Goal: Task Accomplishment & Management: Use online tool/utility

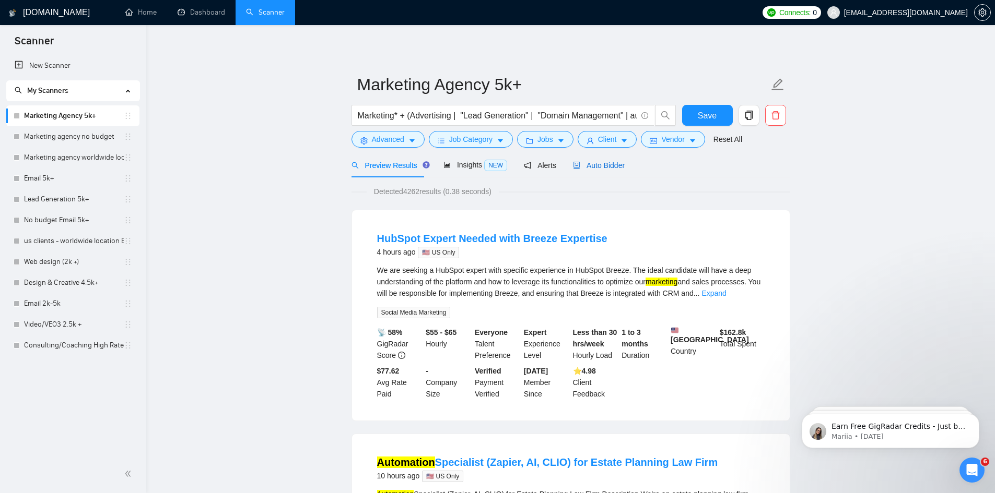
click at [601, 163] on span "Auto Bidder" at bounding box center [599, 165] width 52 height 8
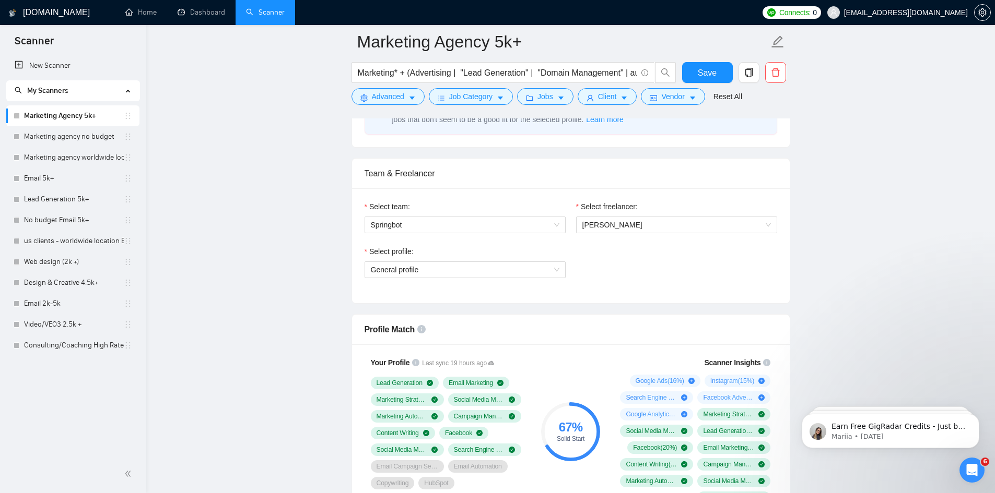
scroll to position [627, 0]
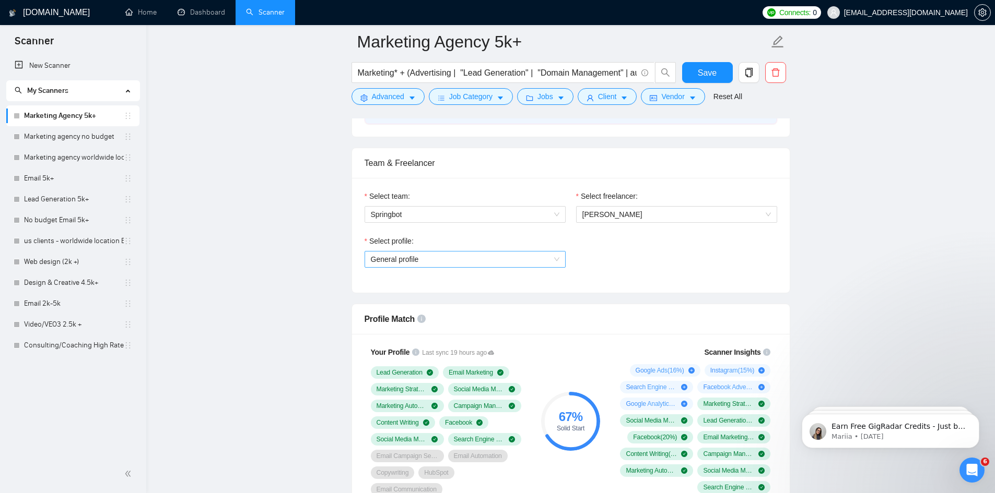
click at [496, 261] on span "General profile" at bounding box center [465, 260] width 189 height 16
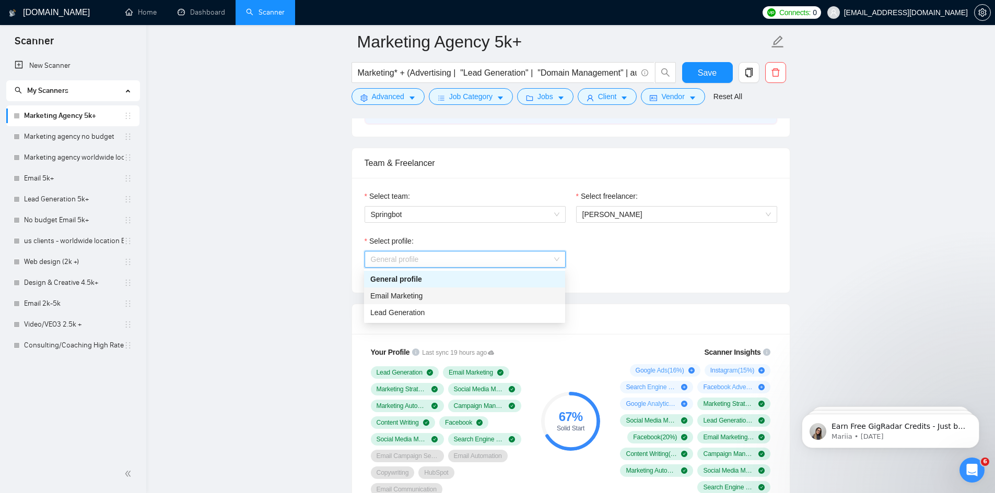
click at [477, 293] on div "Email Marketing" at bounding box center [464, 295] width 189 height 11
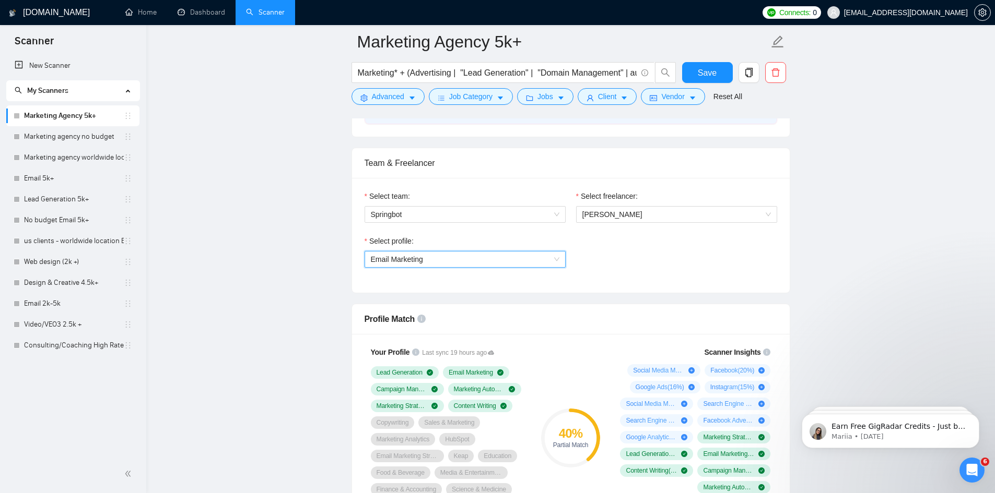
click at [486, 258] on span "Email Marketing" at bounding box center [465, 260] width 189 height 16
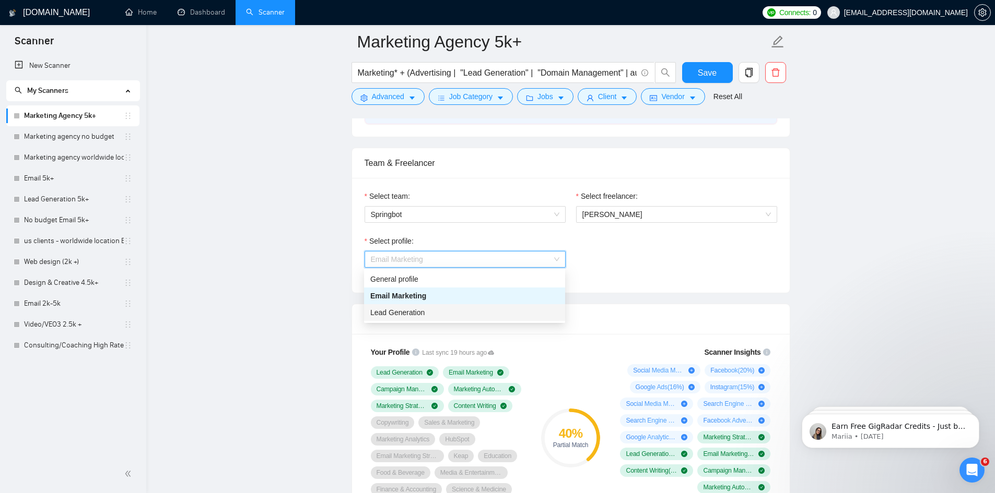
click at [469, 307] on div "Lead Generation" at bounding box center [464, 312] width 201 height 17
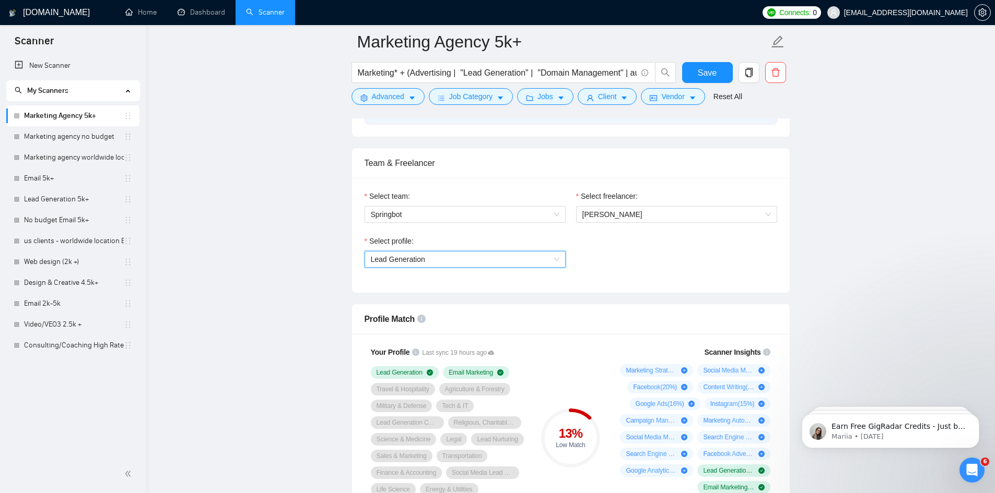
click at [472, 257] on span "Lead Generation" at bounding box center [465, 260] width 189 height 16
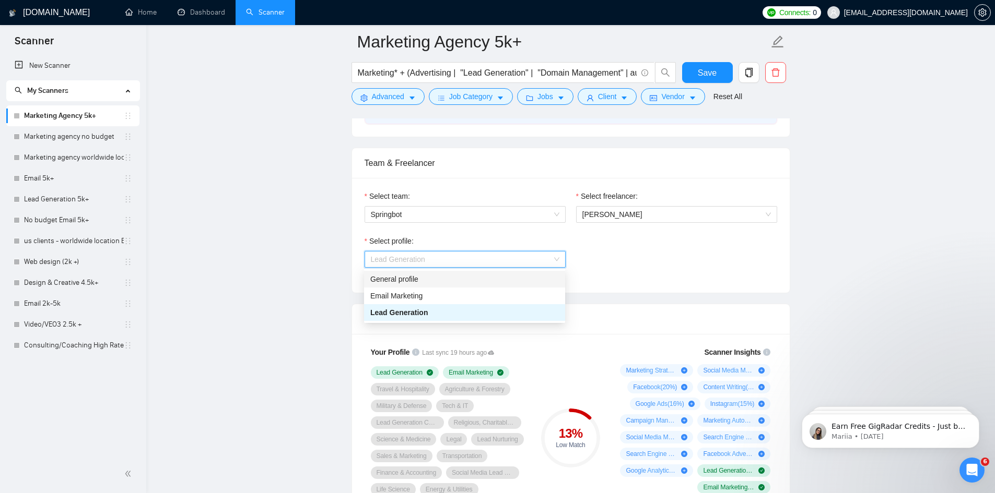
click at [465, 278] on div "General profile" at bounding box center [464, 279] width 189 height 11
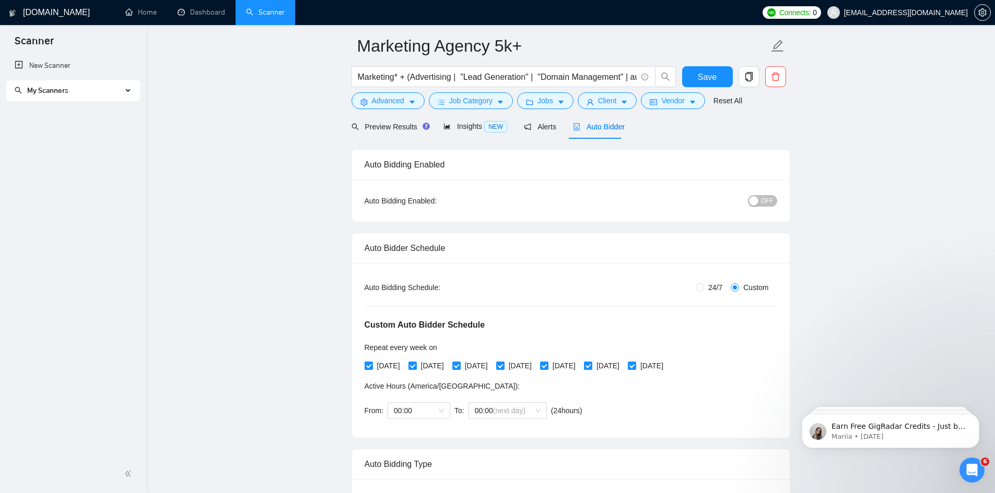
scroll to position [0, 0]
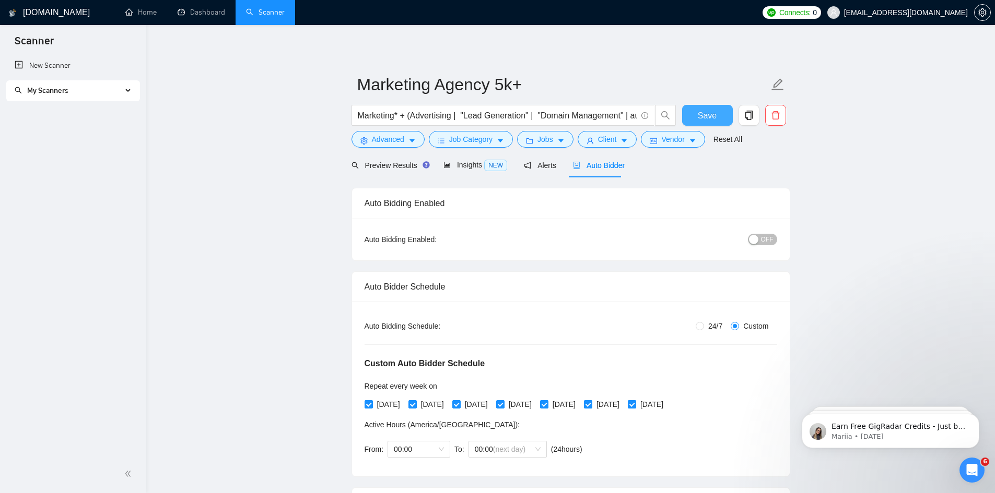
drag, startPoint x: 713, startPoint y: 117, endPoint x: 594, endPoint y: 151, distance: 124.3
click at [713, 117] on span "Save" at bounding box center [707, 115] width 19 height 13
click at [384, 164] on span "Preview Results" at bounding box center [388, 165] width 75 height 8
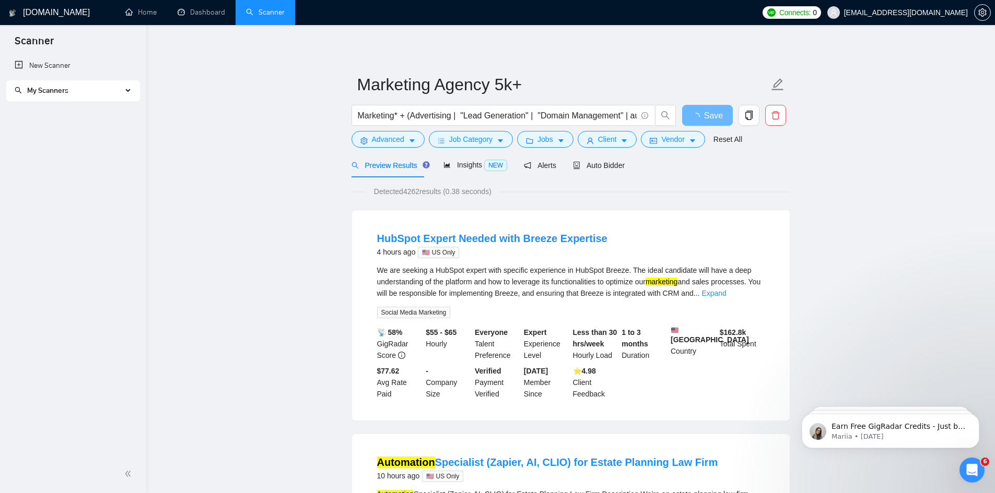
click at [92, 92] on span "My Scanners" at bounding box center [69, 90] width 108 height 21
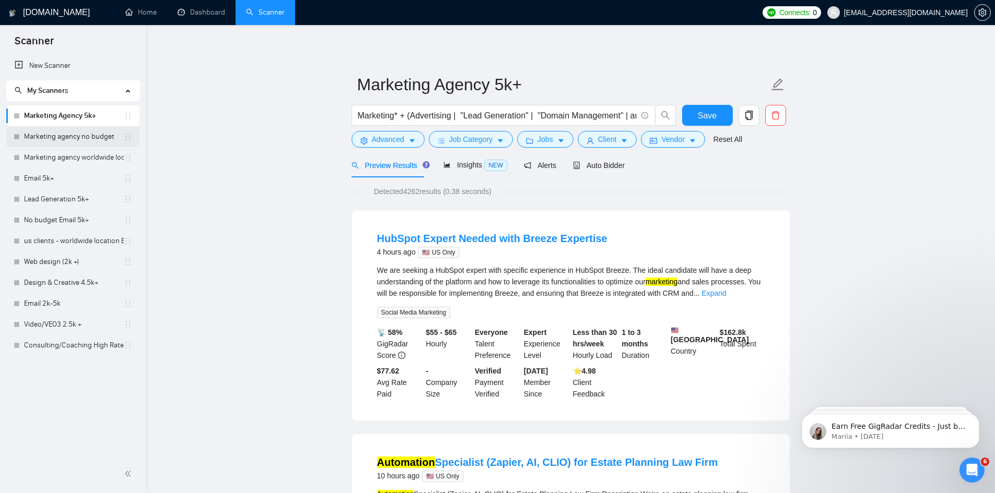
click at [76, 139] on link "Marketing agency no budget" at bounding box center [74, 136] width 100 height 21
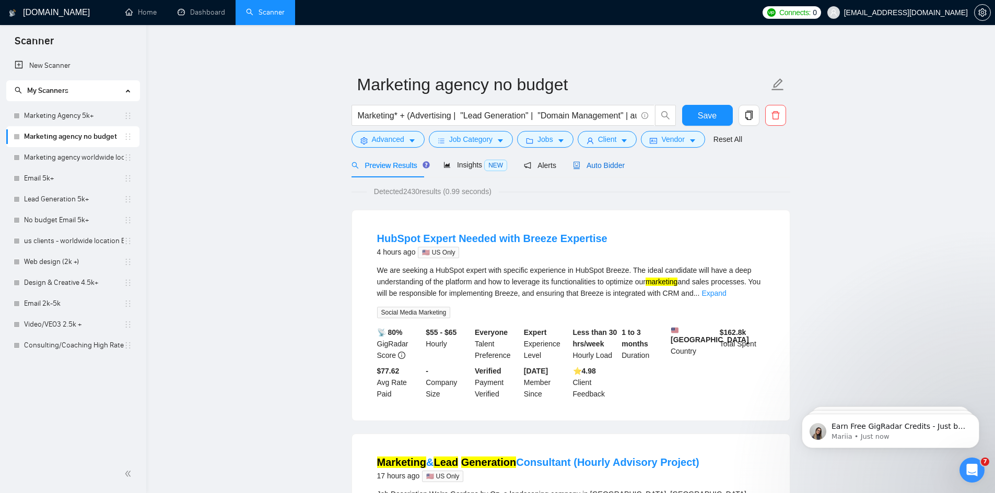
click at [601, 161] on span "Auto Bidder" at bounding box center [599, 165] width 52 height 8
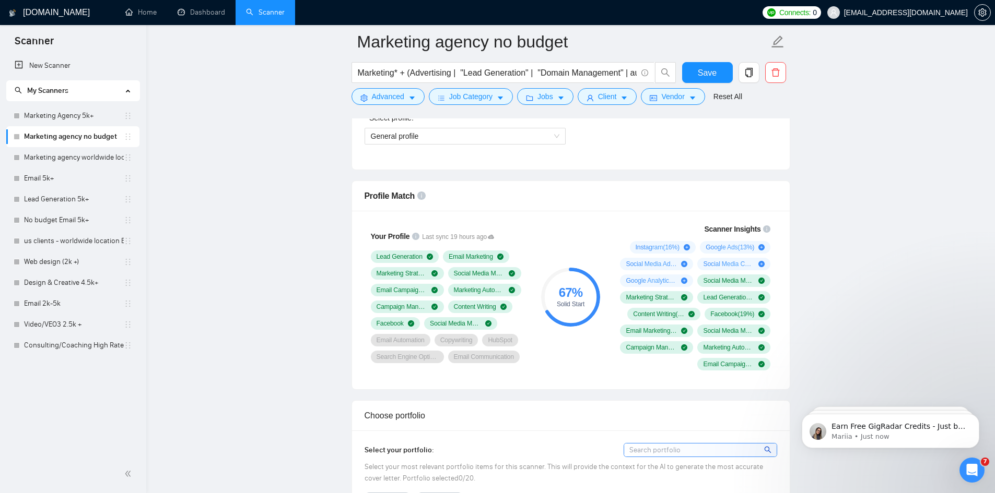
scroll to position [731, 0]
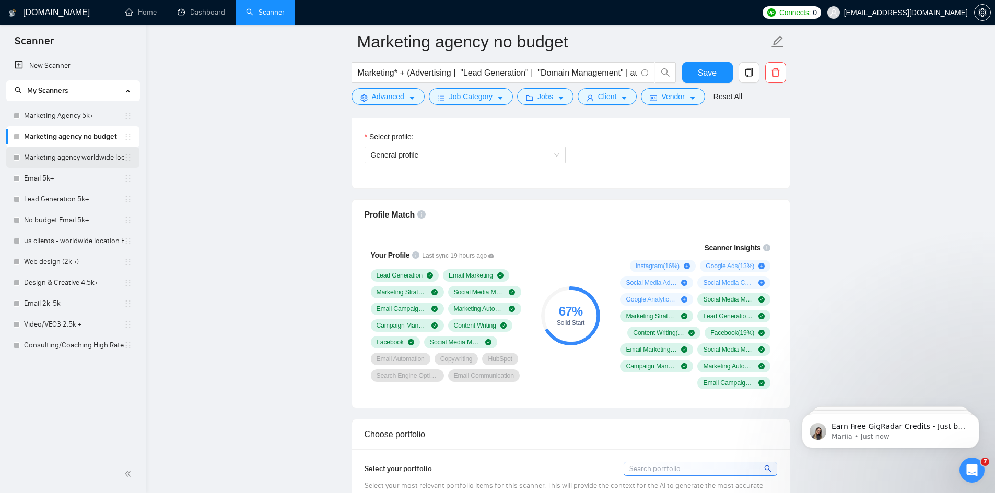
click at [50, 154] on link "Marketing agency worldwide location" at bounding box center [74, 157] width 100 height 21
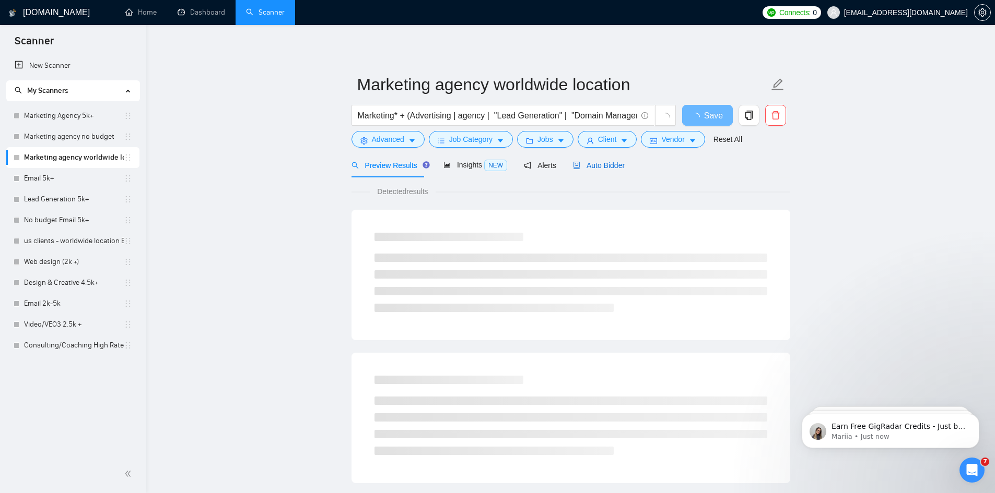
click at [603, 167] on span "Auto Bidder" at bounding box center [599, 165] width 52 height 8
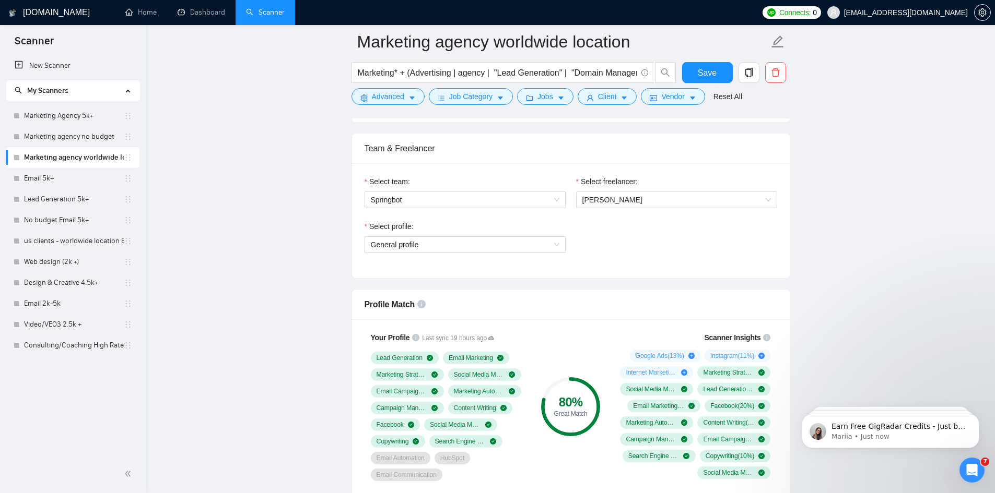
scroll to position [679, 0]
drag, startPoint x: 502, startPoint y: 242, endPoint x: 496, endPoint y: 250, distance: 9.6
click at [502, 242] on span "General profile" at bounding box center [465, 246] width 189 height 16
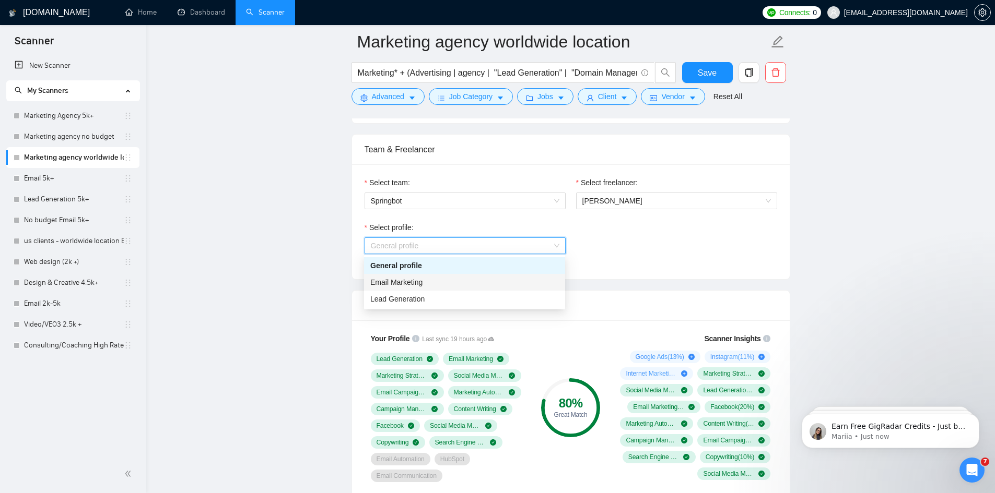
click at [446, 280] on div "Email Marketing" at bounding box center [464, 282] width 189 height 11
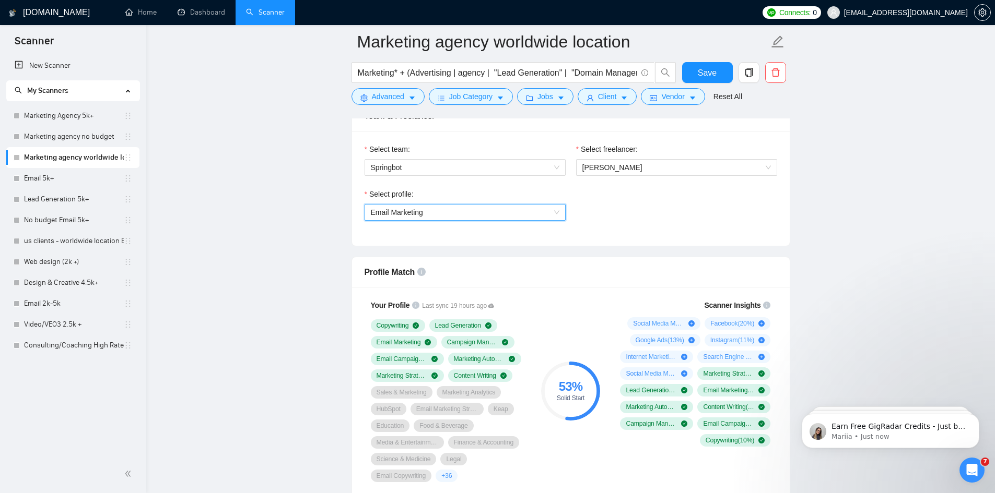
scroll to position [731, 0]
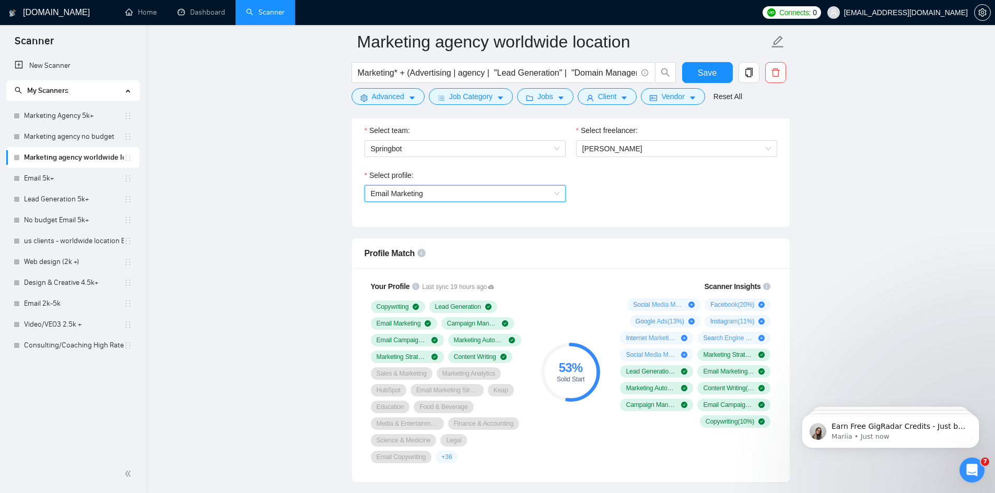
click at [466, 195] on span "Email Marketing" at bounding box center [465, 194] width 189 height 16
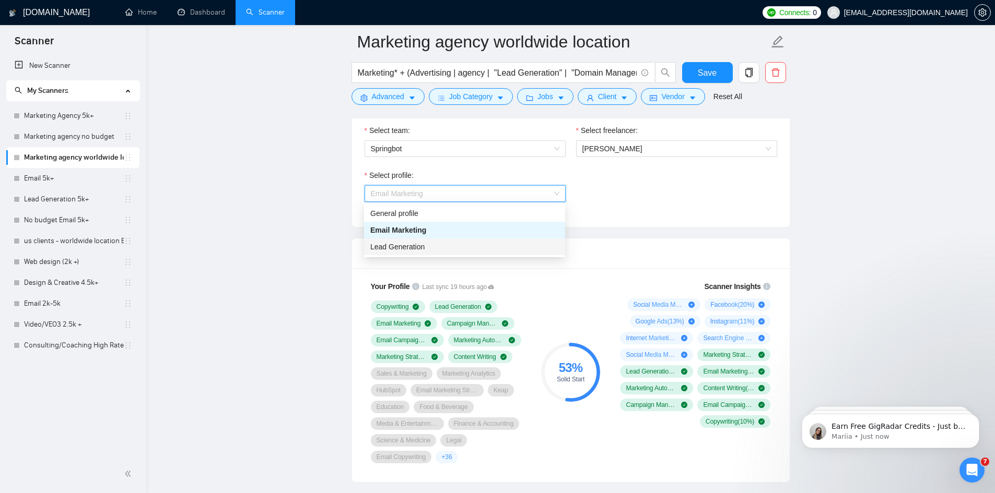
click at [443, 247] on div "Lead Generation" at bounding box center [464, 246] width 189 height 11
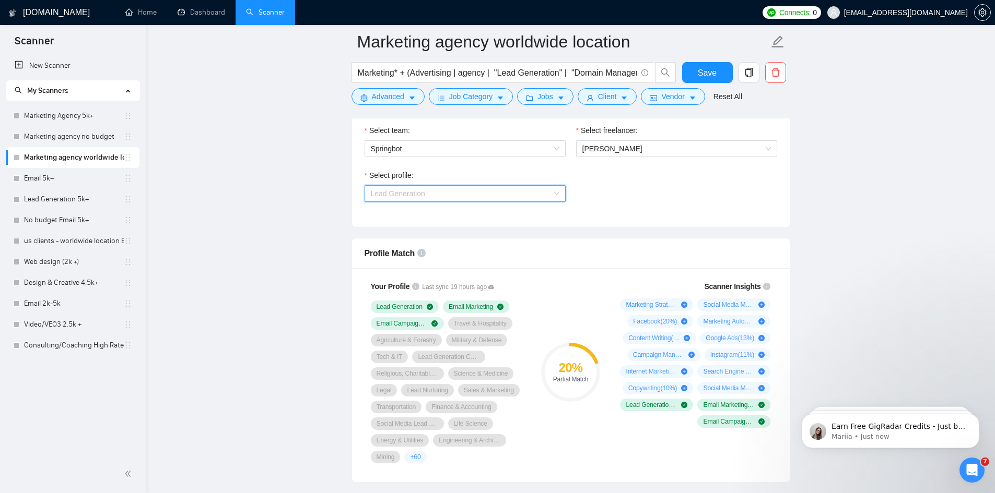
click at [463, 191] on span "Lead Generation" at bounding box center [465, 194] width 189 height 16
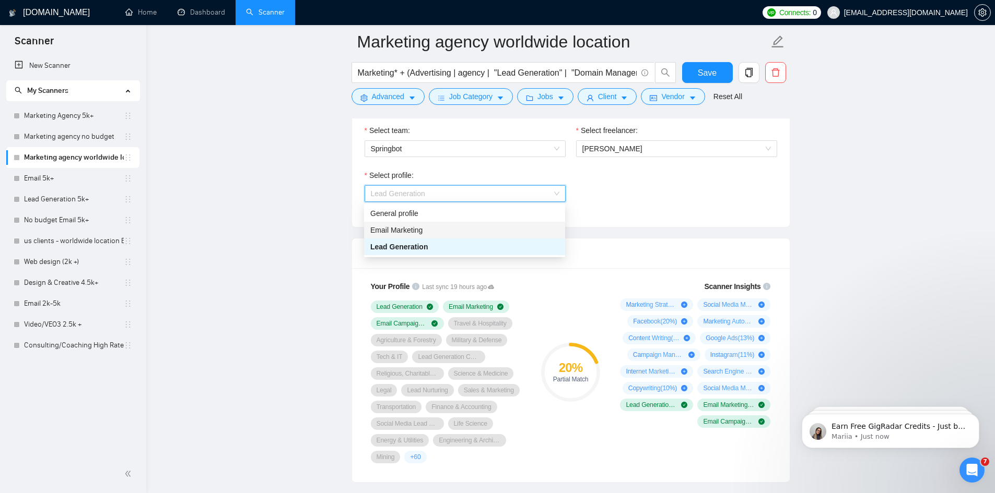
click at [453, 232] on div "Email Marketing" at bounding box center [464, 230] width 189 height 11
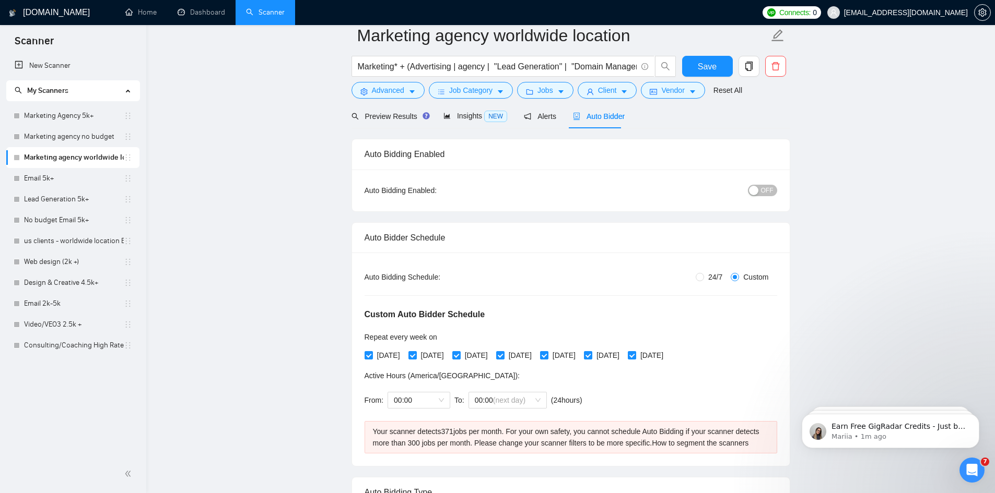
scroll to position [0, 0]
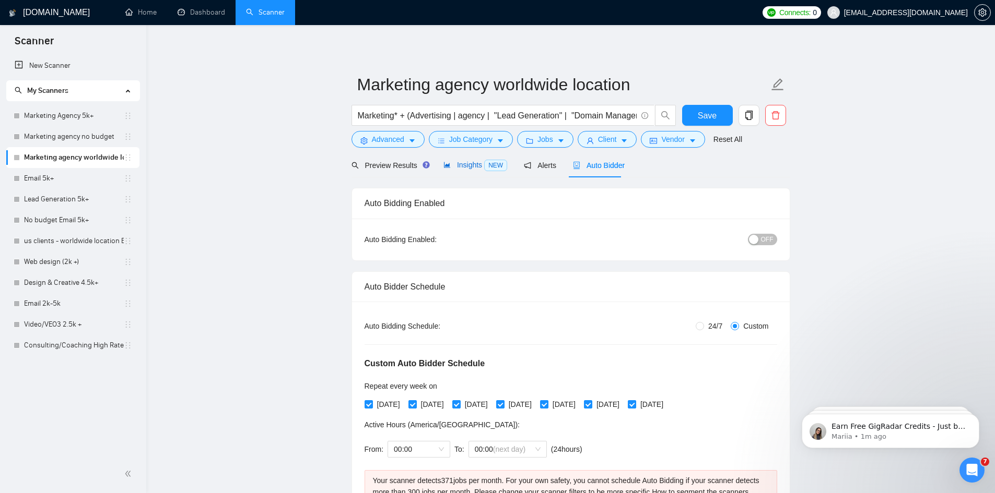
click at [460, 163] on span "Insights NEW" at bounding box center [475, 165] width 64 height 8
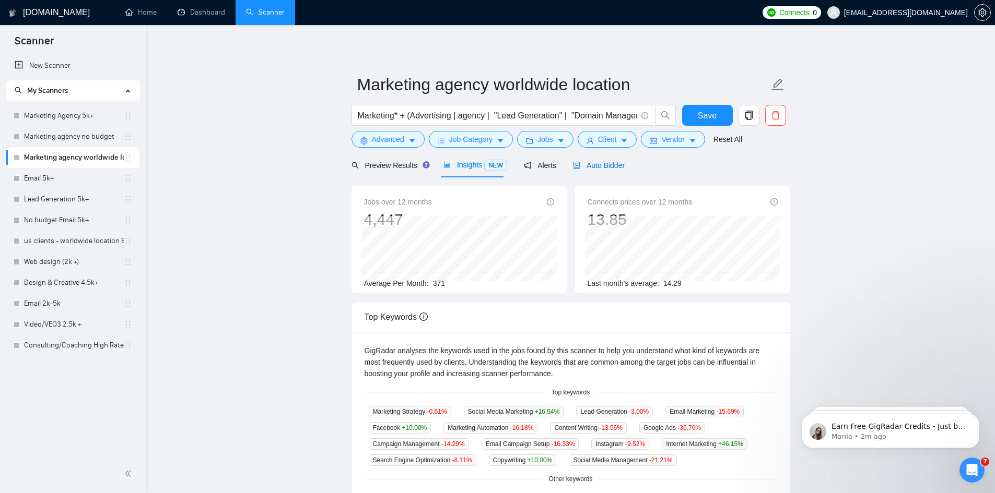
click at [596, 167] on span "Auto Bidder" at bounding box center [599, 165] width 52 height 8
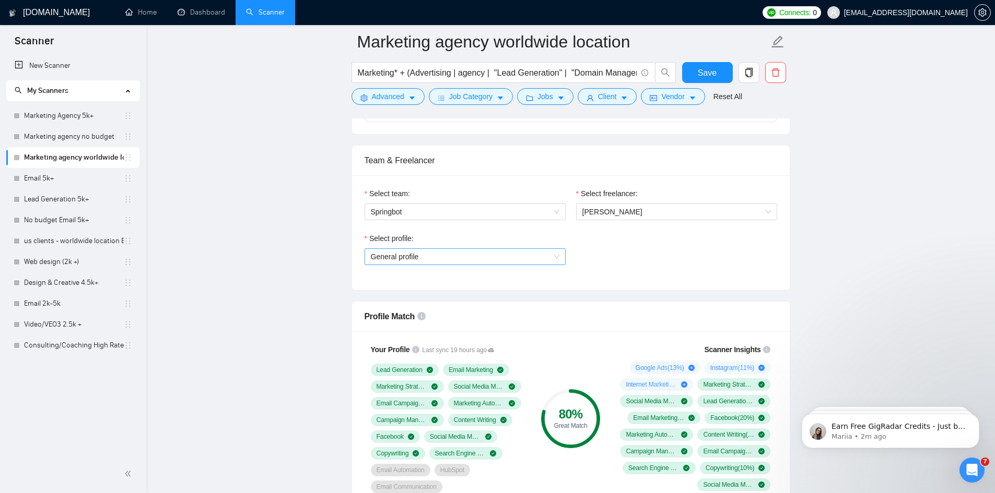
scroll to position [731, 0]
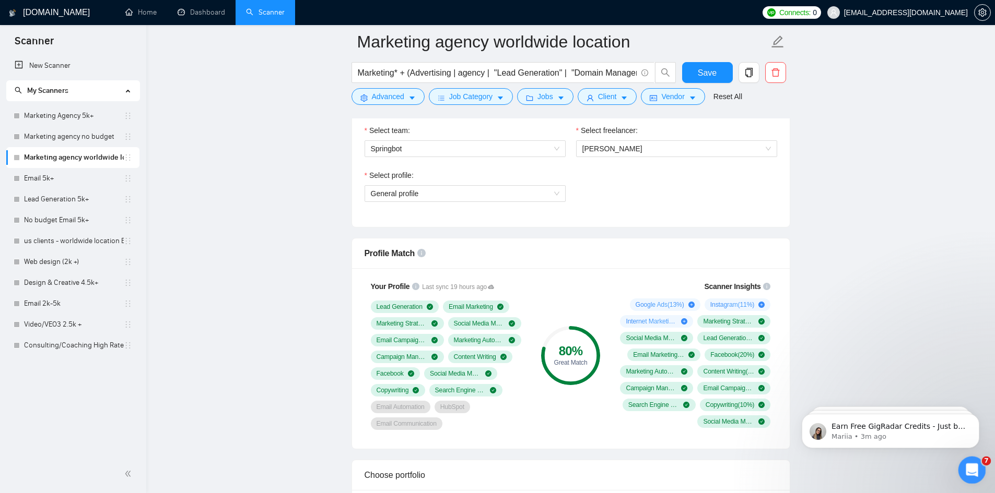
click at [971, 466] on icon "Open Intercom Messenger" at bounding box center [970, 469] width 7 height 8
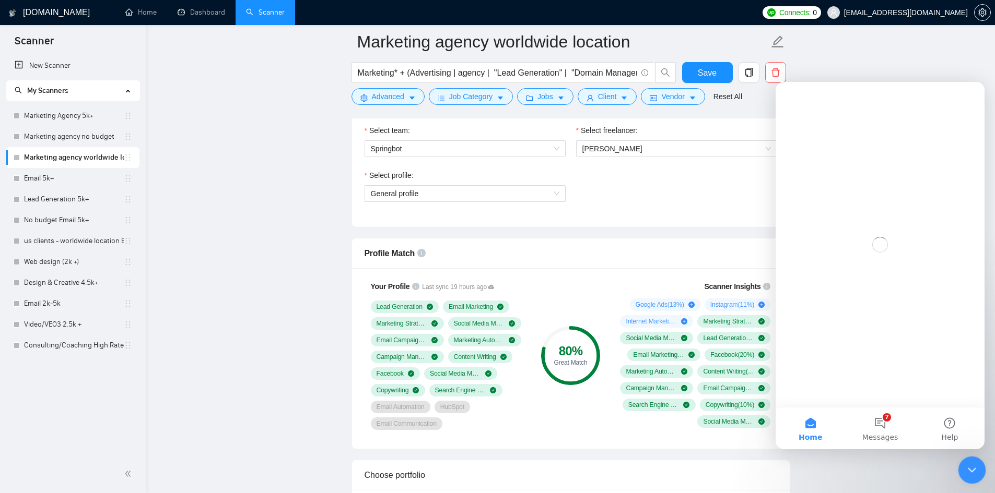
scroll to position [0, 0]
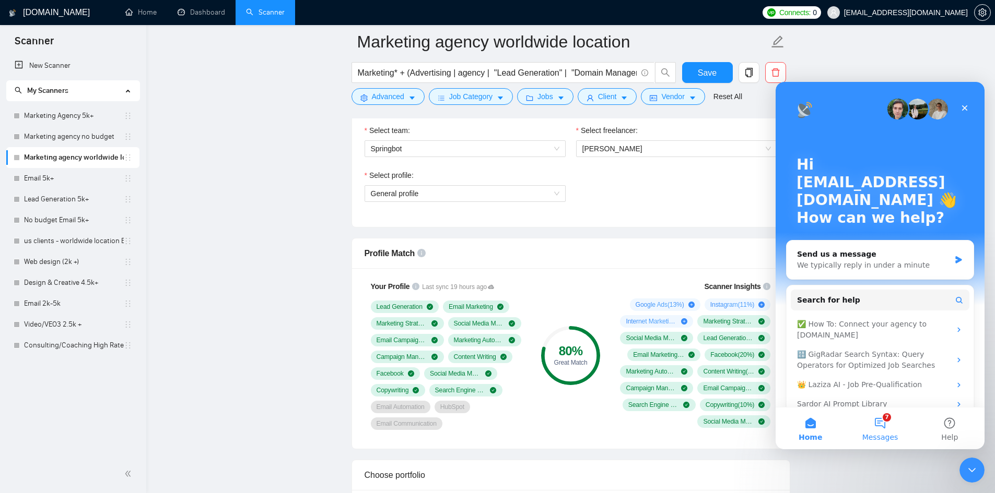
click at [883, 439] on span "Messages" at bounding box center [880, 437] width 36 height 7
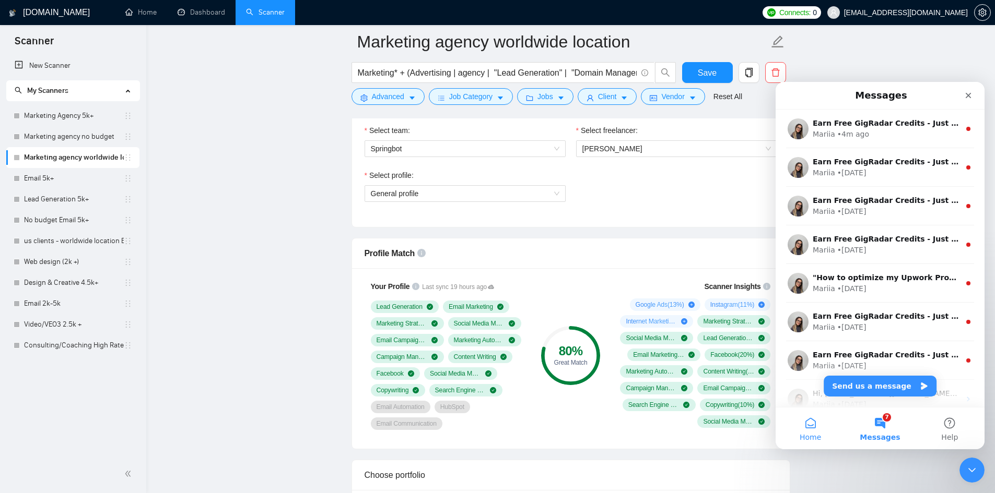
click at [793, 419] on button "Home" at bounding box center [809, 429] width 69 height 42
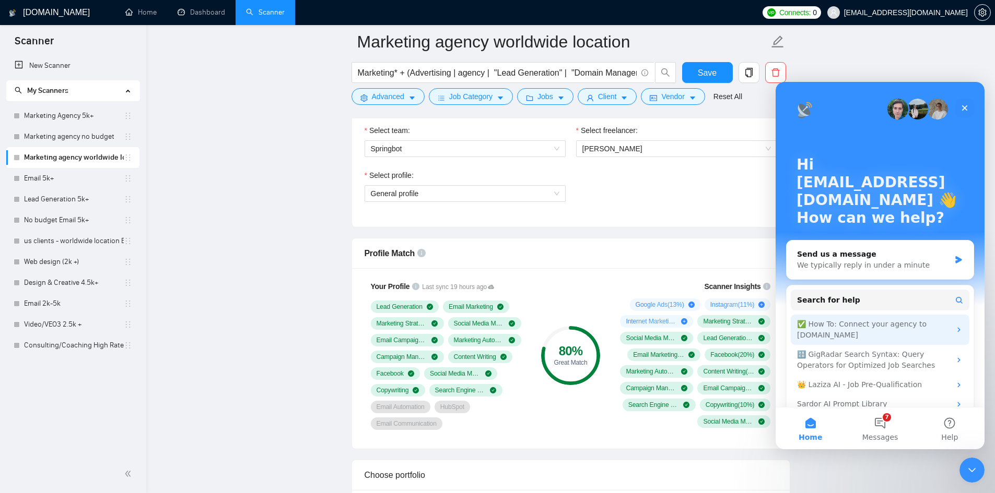
scroll to position [17, 0]
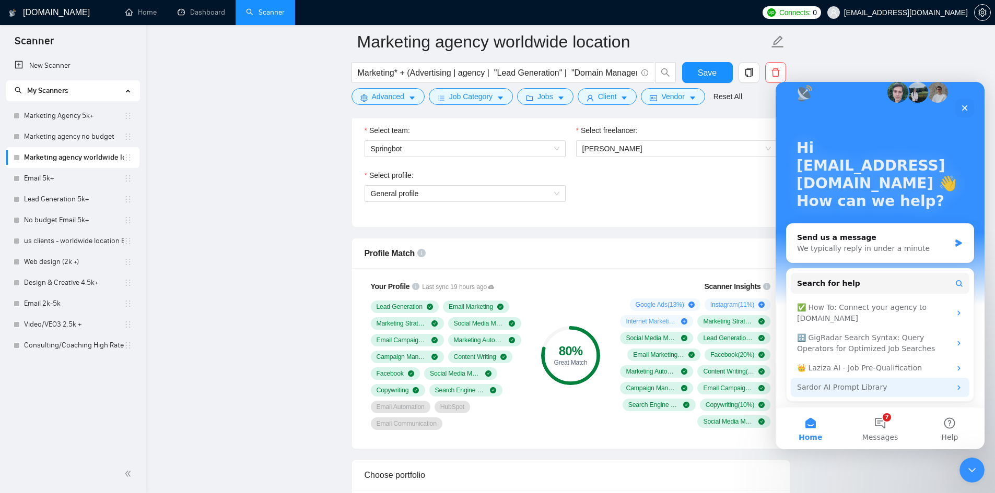
click at [943, 390] on div "Sardor AI Prompt Library" at bounding box center [874, 387] width 154 height 11
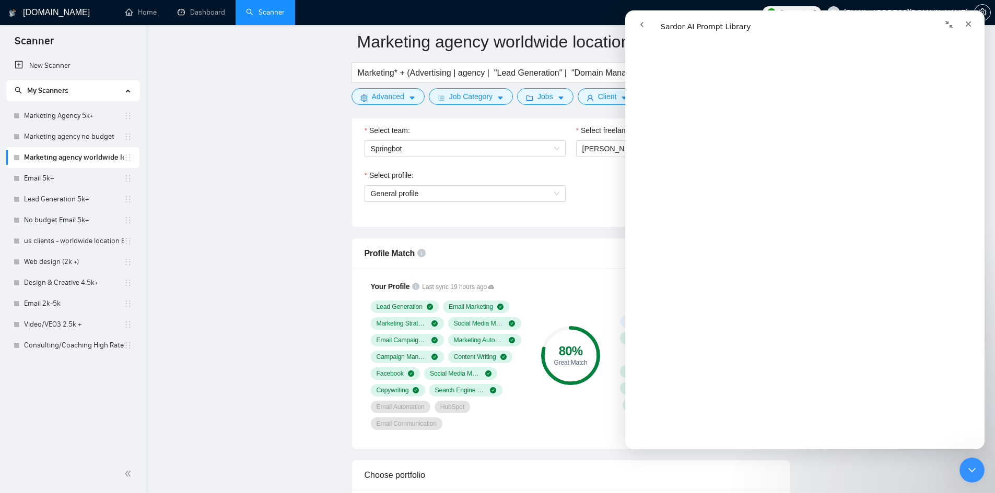
scroll to position [1305, 0]
click at [640, 23] on icon "go back" at bounding box center [642, 24] width 8 height 8
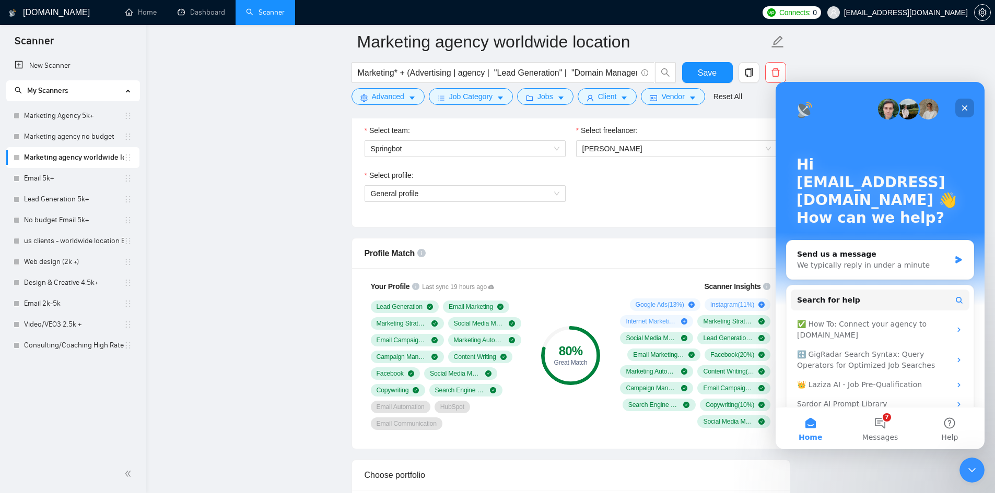
click at [967, 107] on icon "Close" at bounding box center [964, 108] width 8 height 8
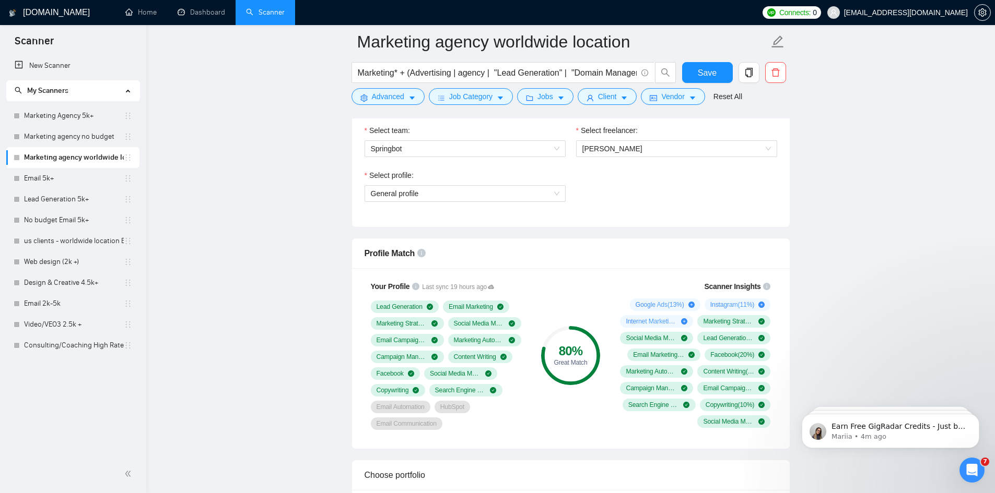
scroll to position [0, 0]
click at [86, 132] on link "Marketing agency no budget" at bounding box center [74, 136] width 100 height 21
click at [712, 75] on span "Save" at bounding box center [707, 72] width 19 height 13
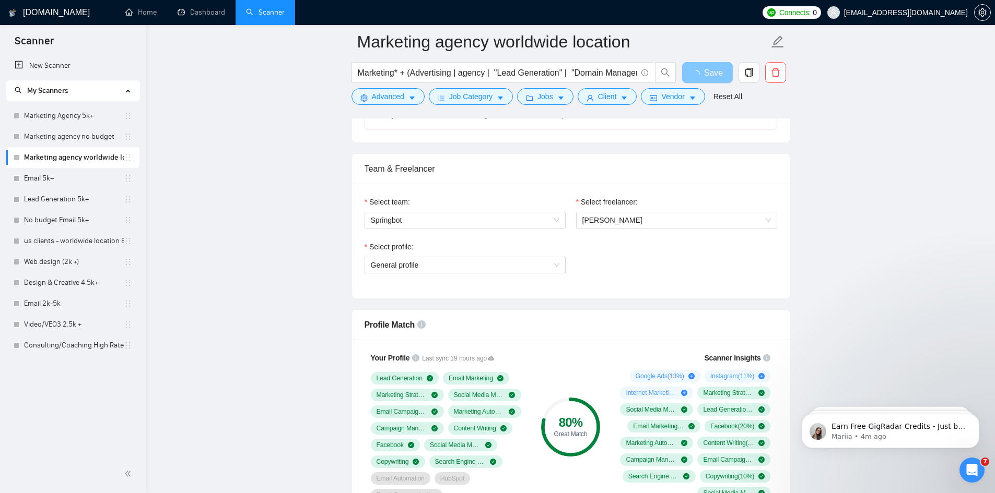
scroll to position [627, 0]
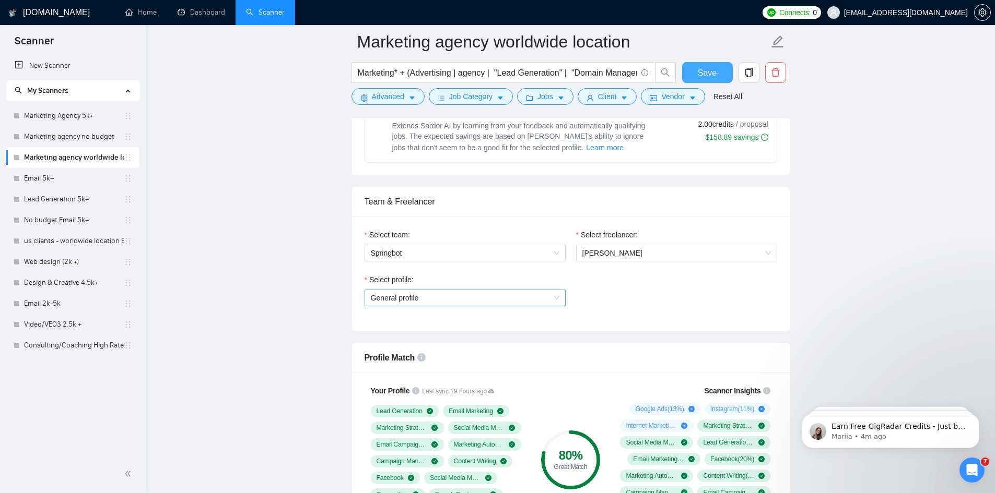
click at [521, 295] on span "General profile" at bounding box center [465, 298] width 189 height 16
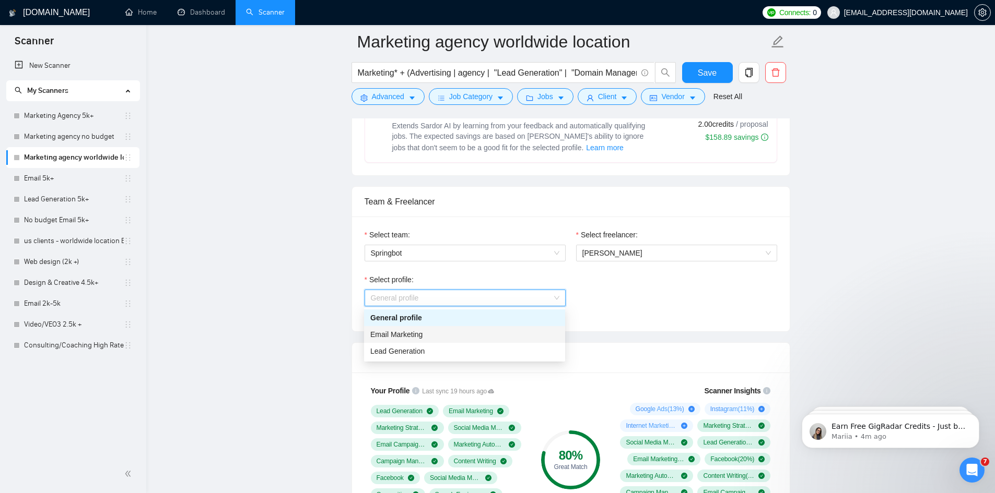
click at [456, 335] on div "Email Marketing" at bounding box center [464, 334] width 189 height 11
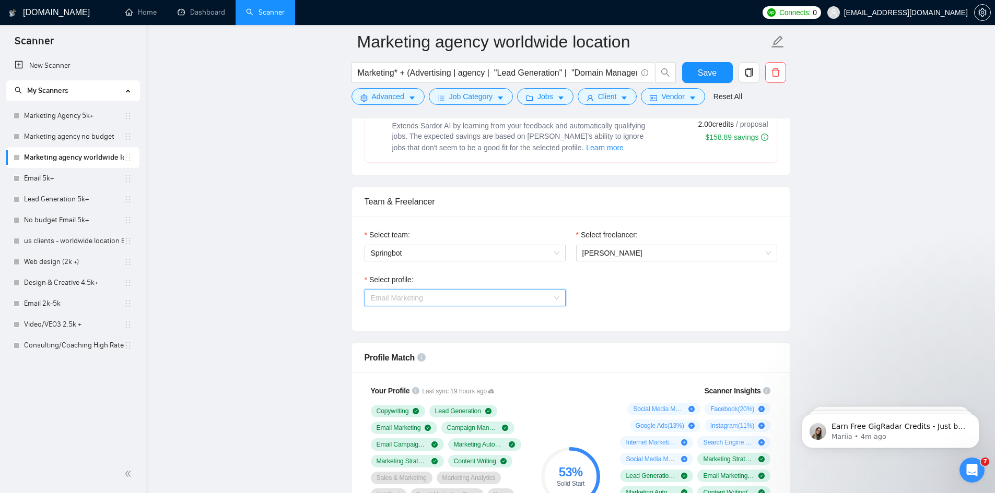
click at [463, 297] on span "Email Marketing" at bounding box center [465, 298] width 189 height 16
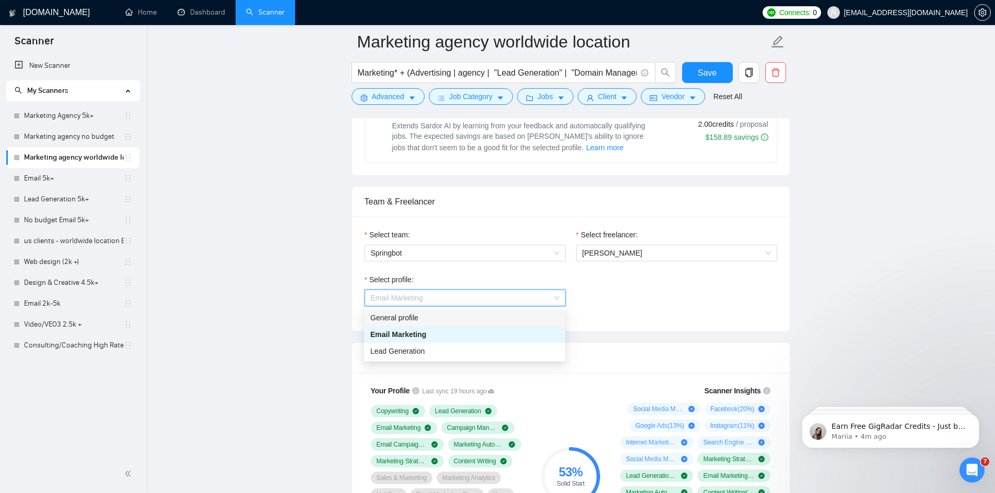
click at [450, 316] on div "General profile" at bounding box center [464, 317] width 189 height 11
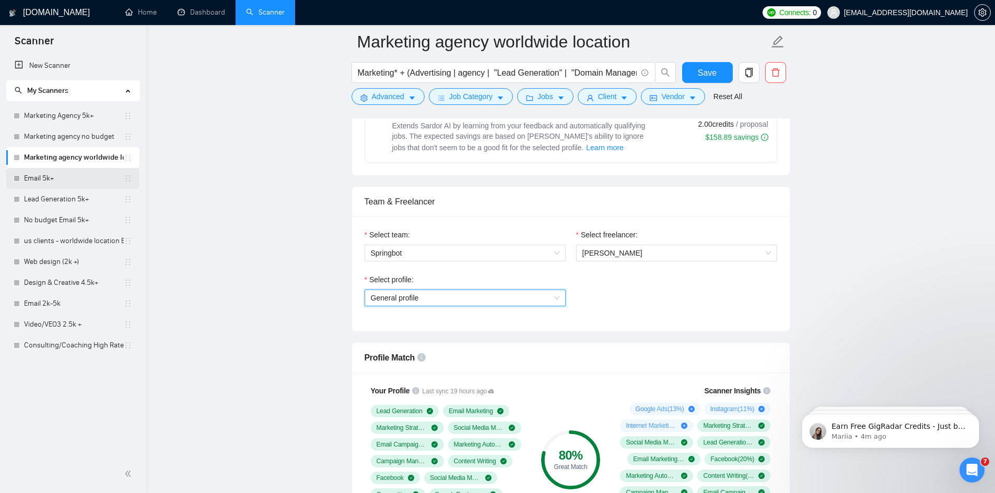
click at [66, 179] on link "Email 5k+" at bounding box center [74, 178] width 100 height 21
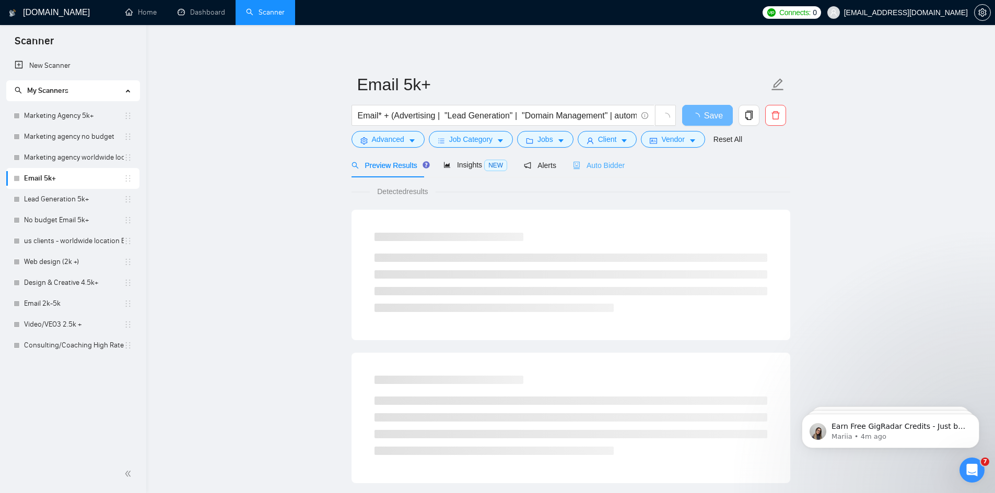
click at [601, 172] on div "Auto Bidder" at bounding box center [599, 165] width 52 height 25
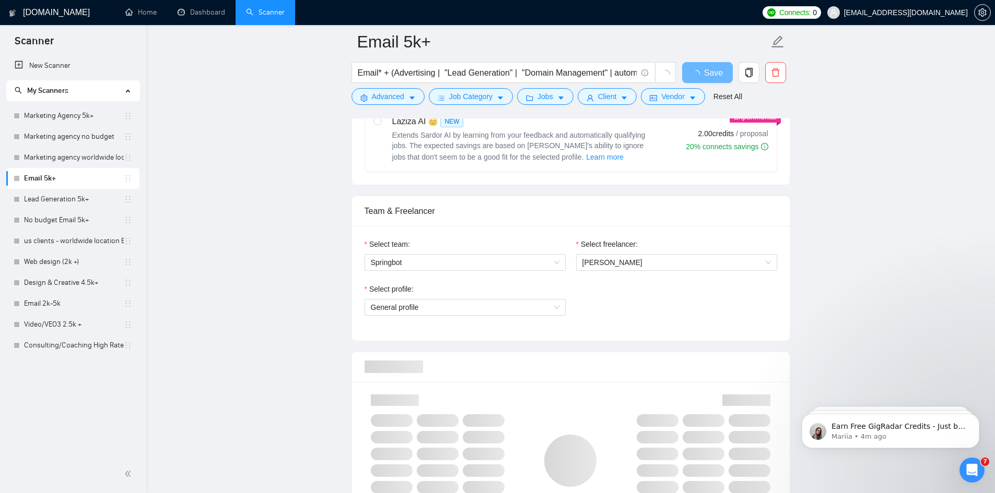
scroll to position [731, 0]
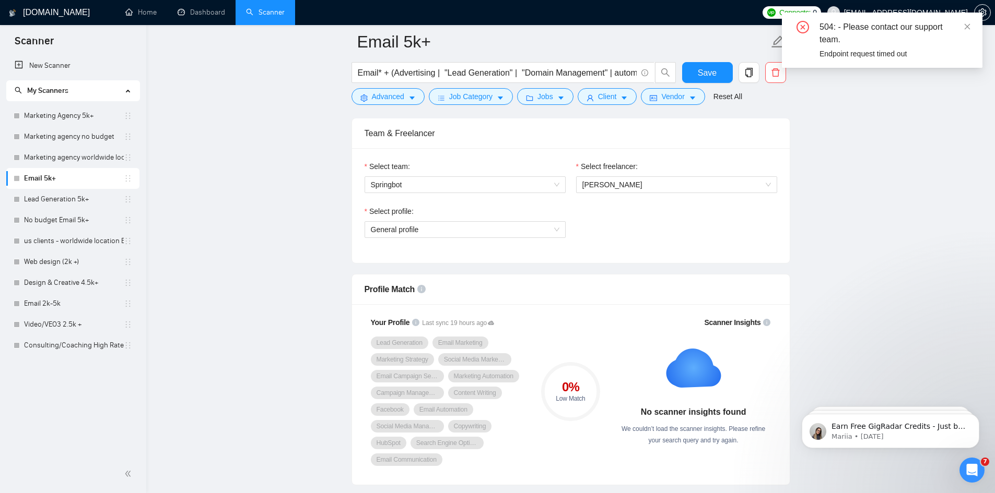
scroll to position [750, 0]
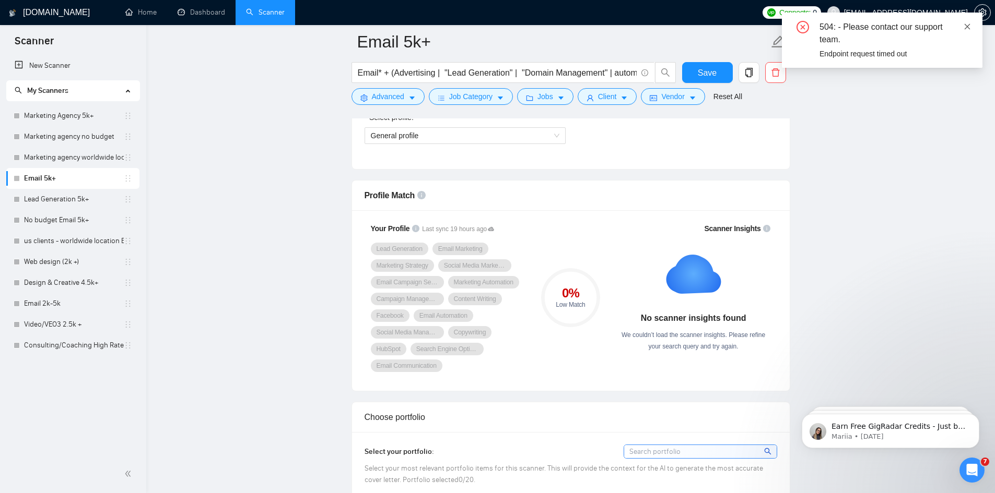
click at [966, 27] on icon "close" at bounding box center [968, 26] width 6 height 6
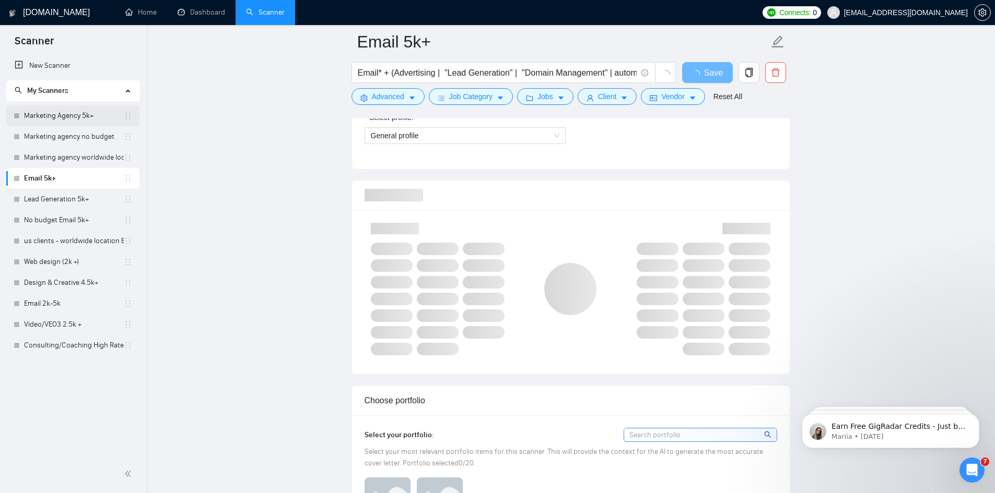
click at [60, 119] on link "Marketing Agency 5k+" at bounding box center [74, 115] width 100 height 21
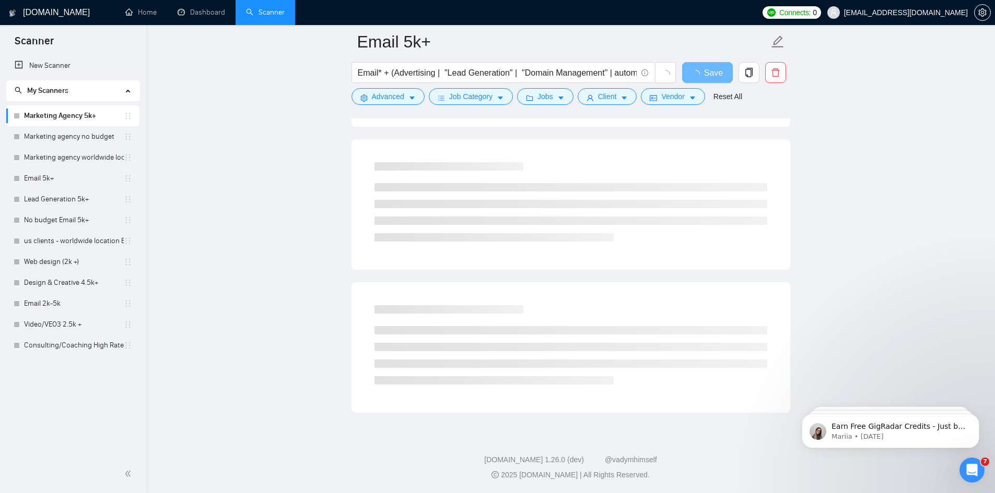
scroll to position [508, 0]
